Goal: Transaction & Acquisition: Purchase product/service

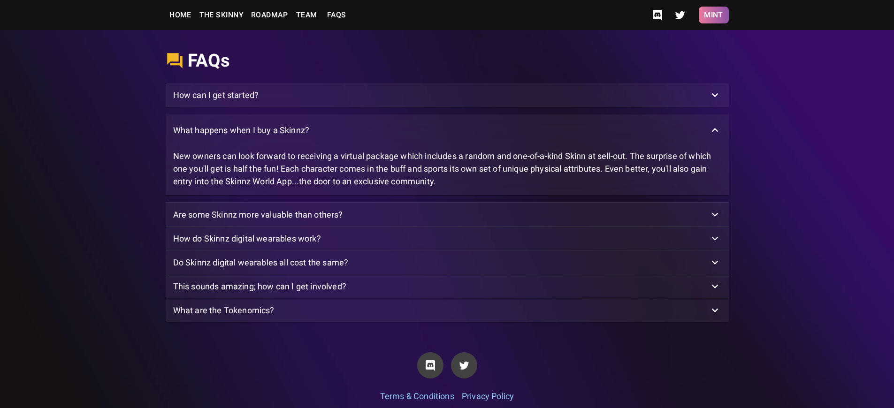
click at [713, 15] on button "Mint" at bounding box center [714, 15] width 30 height 17
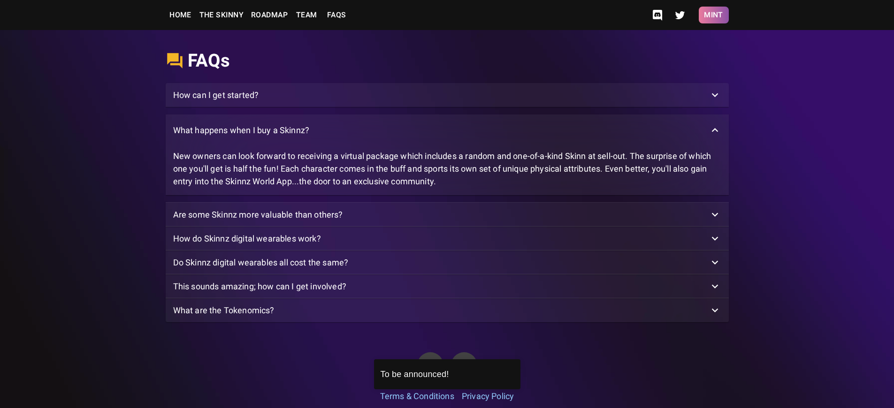
click at [713, 15] on button "Mint" at bounding box center [714, 15] width 30 height 17
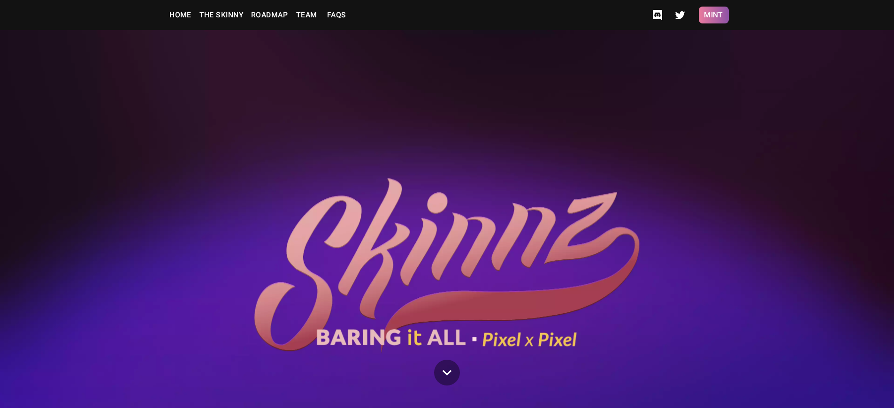
click at [713, 15] on button "Mint" at bounding box center [714, 15] width 30 height 17
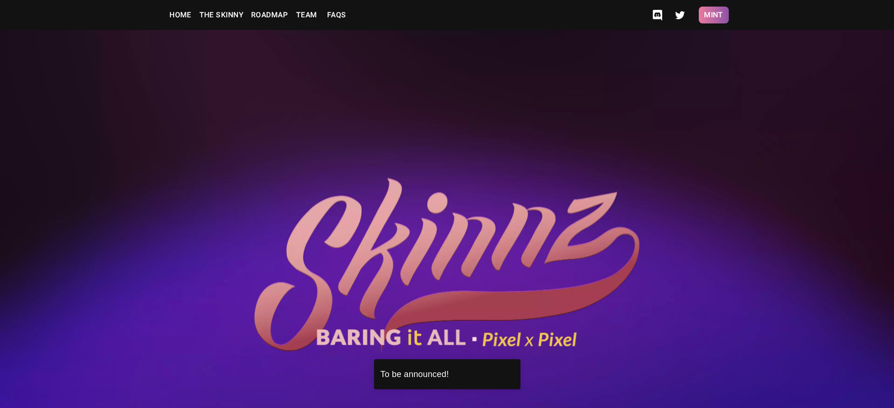
click at [713, 15] on button "Mint" at bounding box center [714, 15] width 30 height 17
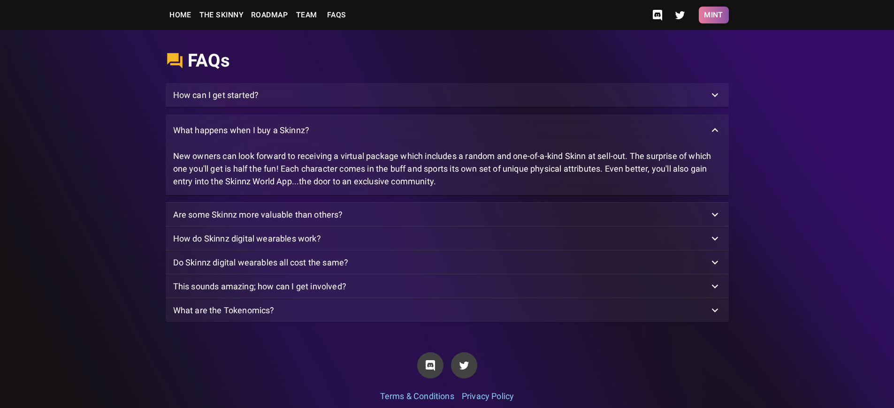
click at [713, 15] on button "Mint" at bounding box center [714, 15] width 30 height 17
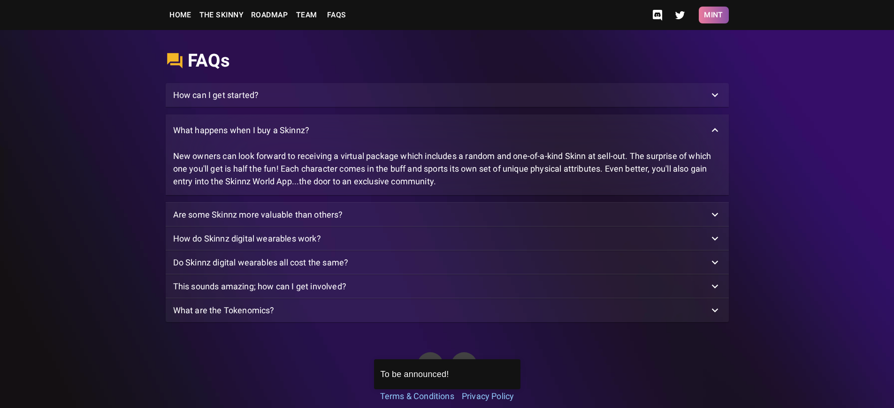
click at [713, 15] on button "Mint" at bounding box center [714, 15] width 30 height 17
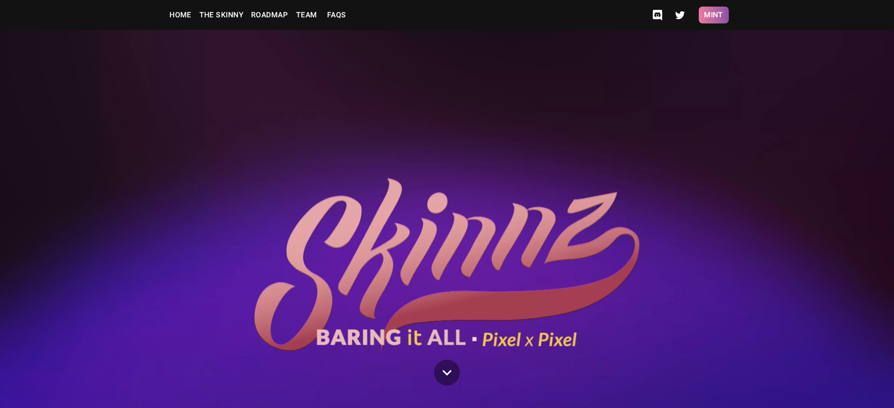
click at [713, 15] on button "Mint" at bounding box center [714, 15] width 30 height 17
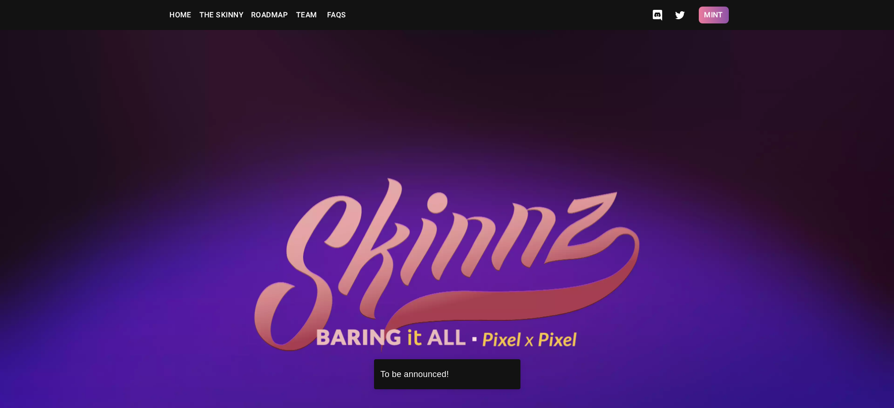
click at [713, 15] on button "Mint" at bounding box center [714, 15] width 30 height 17
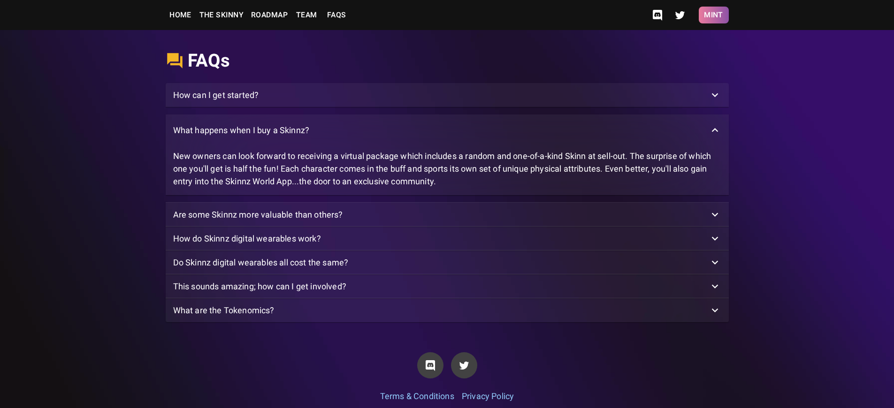
click at [713, 15] on button "Mint" at bounding box center [714, 15] width 30 height 17
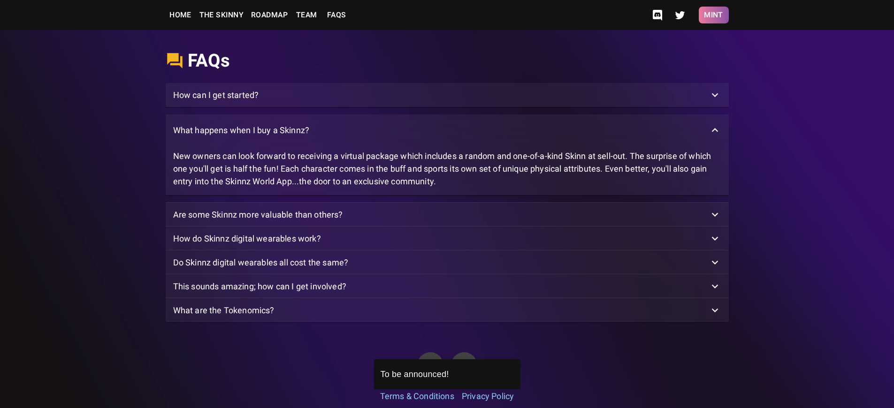
click at [713, 15] on button "Mint" at bounding box center [714, 15] width 30 height 17
click at [241, 137] on p "What happens when I buy a Skinnz?" at bounding box center [241, 130] width 137 height 13
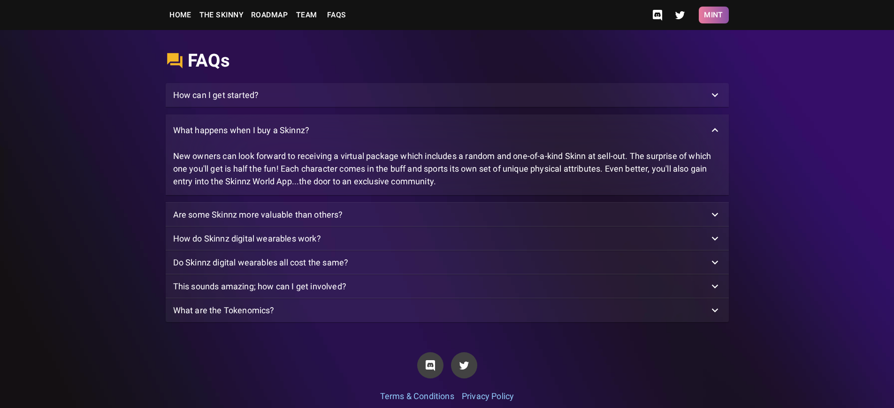
click at [713, 15] on button "Mint" at bounding box center [714, 15] width 30 height 17
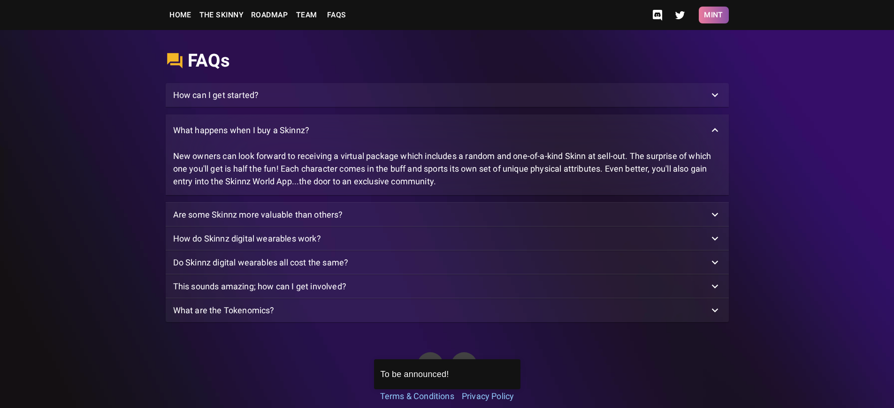
click at [713, 15] on button "Mint" at bounding box center [714, 15] width 30 height 17
click at [241, 137] on p "What happens when I buy a Skinnz?" at bounding box center [241, 130] width 137 height 13
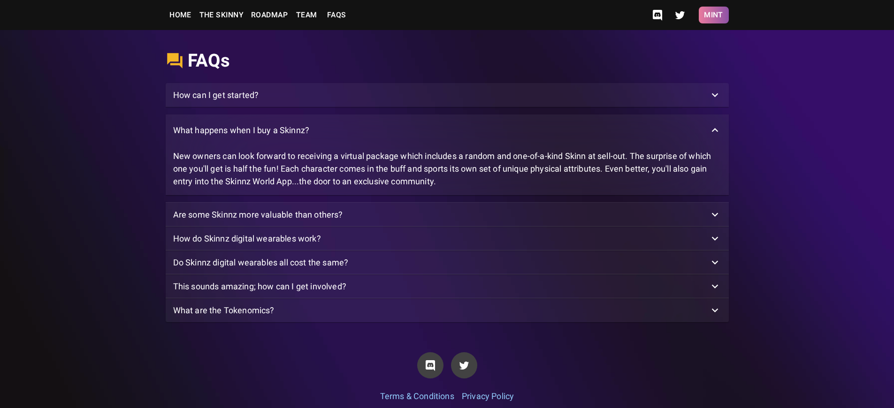
click at [713, 15] on button "Mint" at bounding box center [714, 15] width 30 height 17
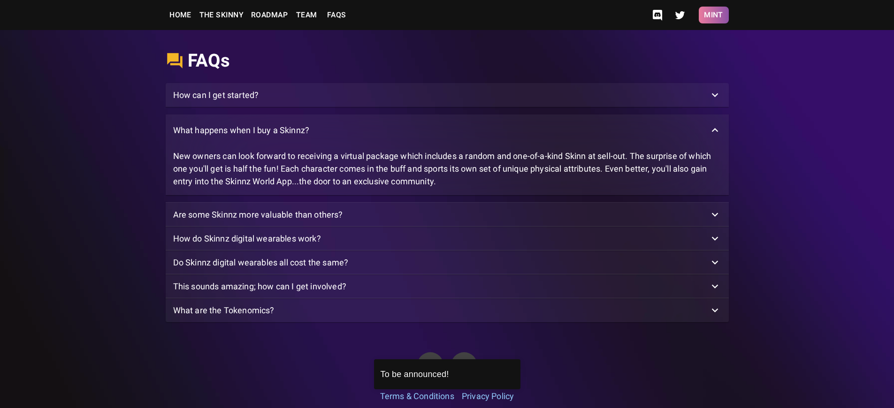
click at [713, 15] on button "Mint" at bounding box center [714, 15] width 30 height 17
click at [241, 137] on p "What happens when I buy a Skinnz?" at bounding box center [241, 130] width 137 height 13
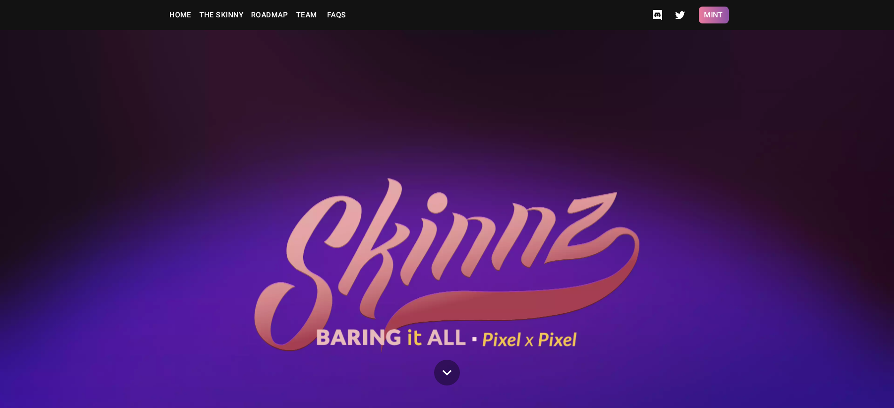
click at [713, 15] on button "Mint" at bounding box center [714, 15] width 30 height 17
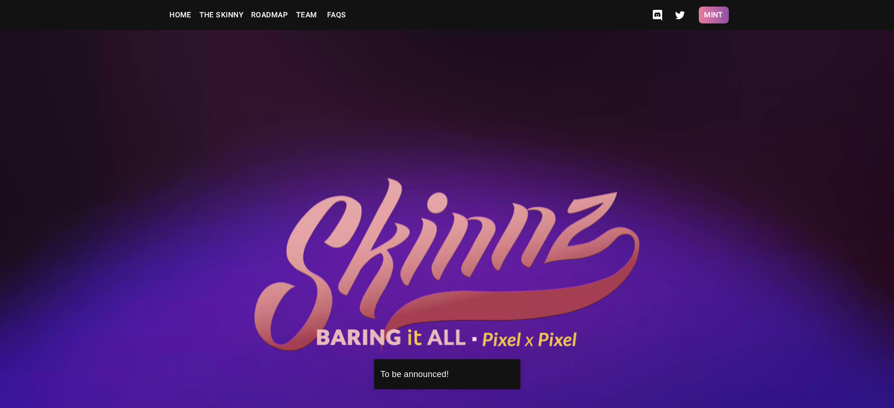
click at [713, 15] on button "Mint" at bounding box center [714, 15] width 30 height 17
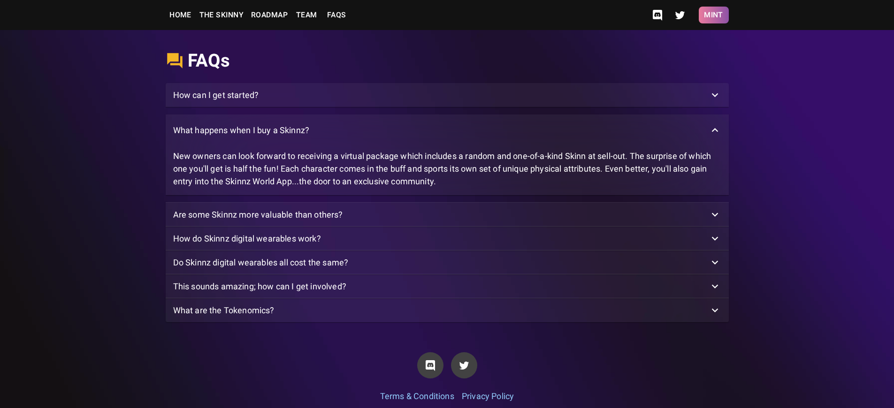
click at [713, 15] on button "Mint" at bounding box center [714, 15] width 30 height 17
click at [241, 137] on p "What happens when I buy a Skinnz?" at bounding box center [241, 130] width 137 height 13
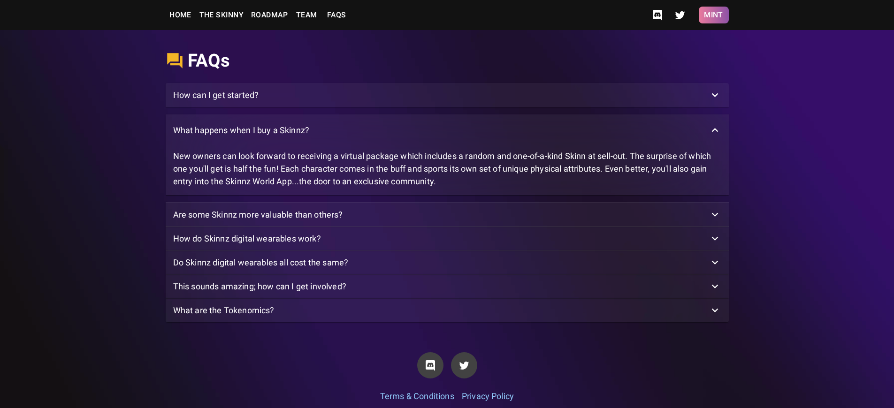
click at [713, 15] on button "Mint" at bounding box center [714, 15] width 30 height 17
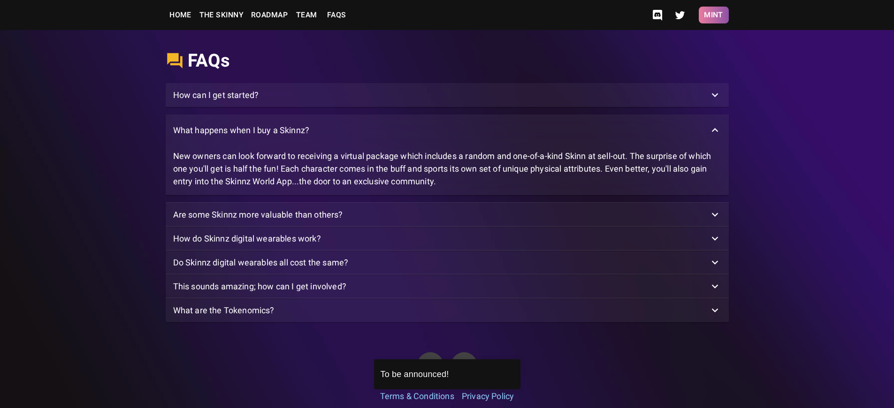
click at [713, 15] on button "Mint" at bounding box center [714, 15] width 30 height 17
click at [216, 101] on p "How can I get started?" at bounding box center [216, 95] width 86 height 13
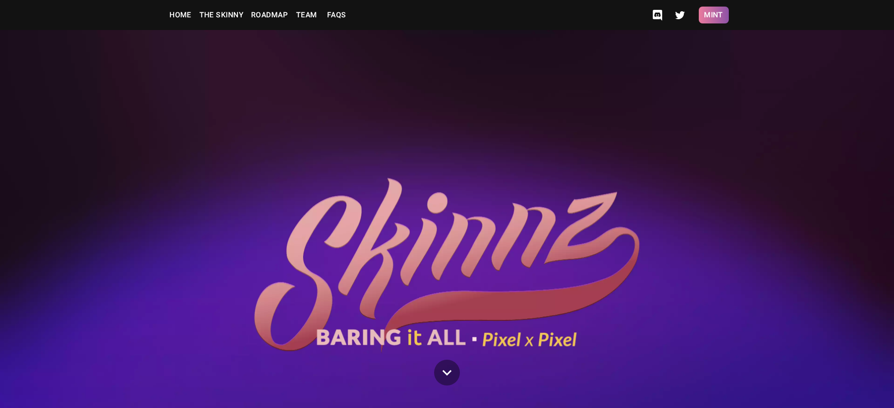
click at [713, 15] on button "Mint" at bounding box center [714, 15] width 30 height 17
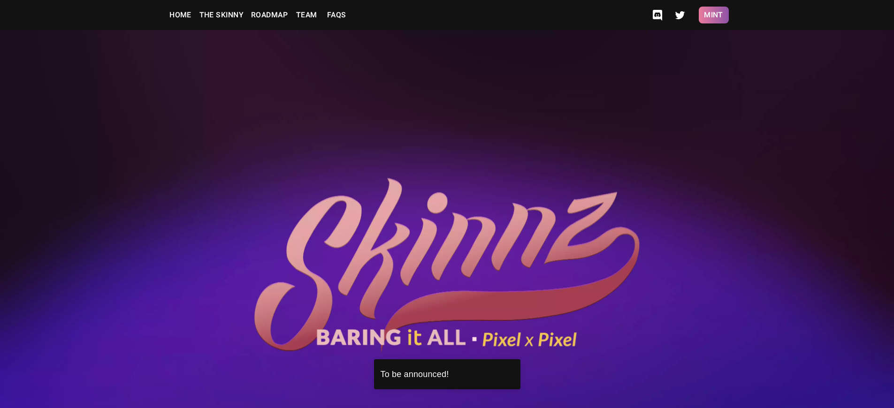
click at [713, 15] on button "Mint" at bounding box center [714, 15] width 30 height 17
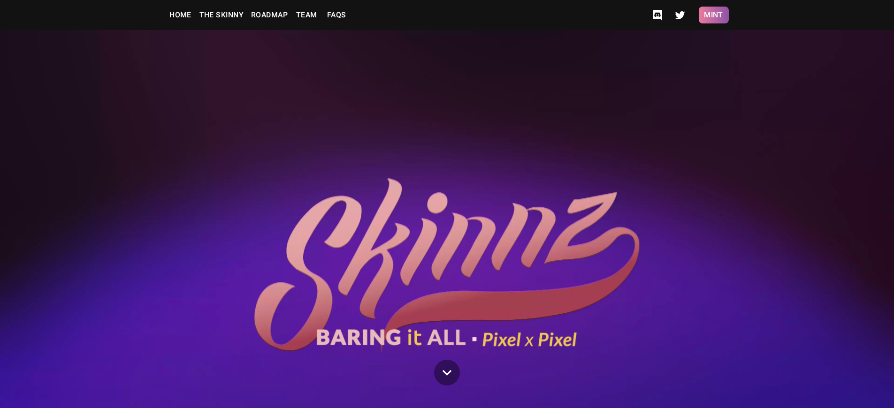
scroll to position [2430, 0]
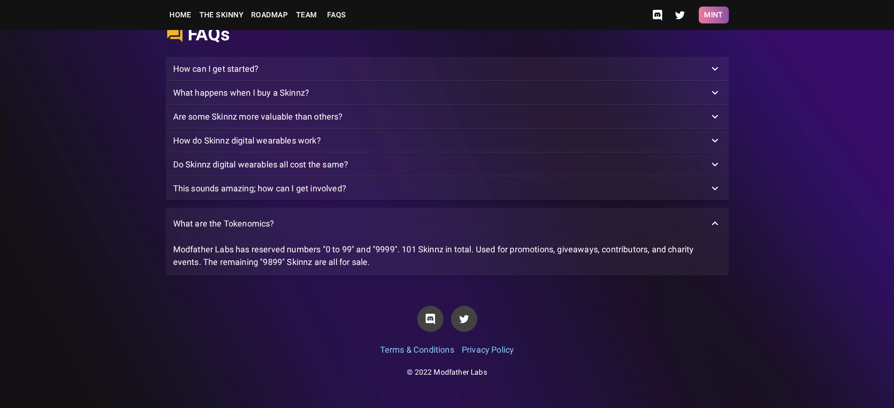
scroll to position [2514, 0]
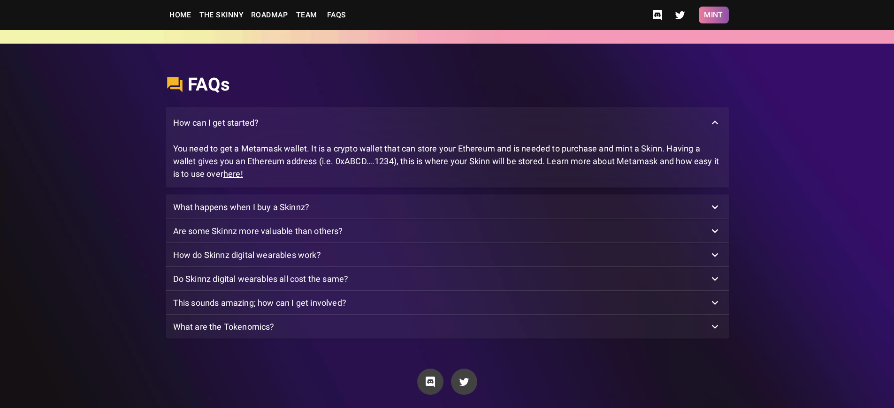
scroll to position [2430, 0]
